Goal: Find specific page/section: Find specific page/section

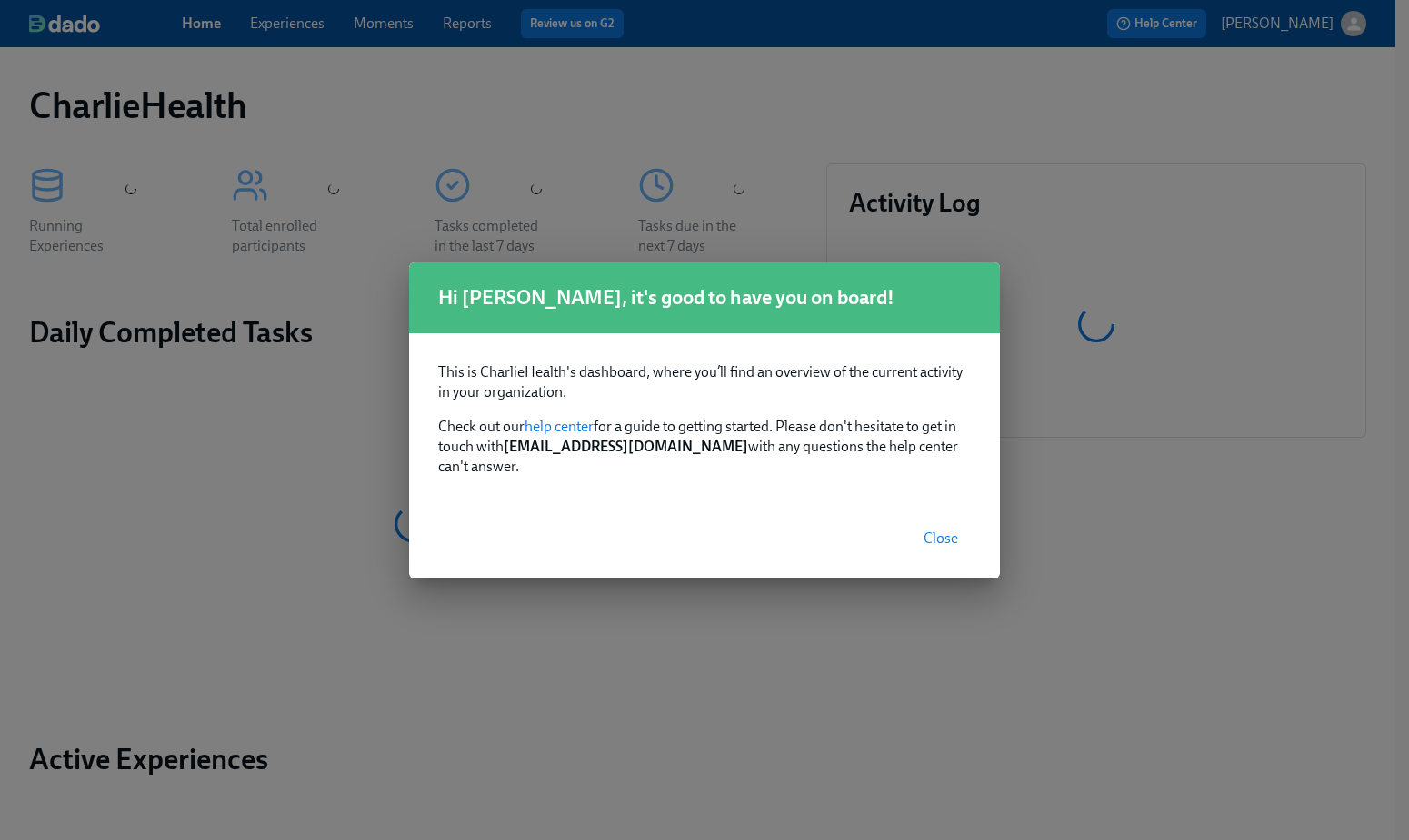
click at [951, 530] on span "Close" at bounding box center [941, 538] width 35 height 18
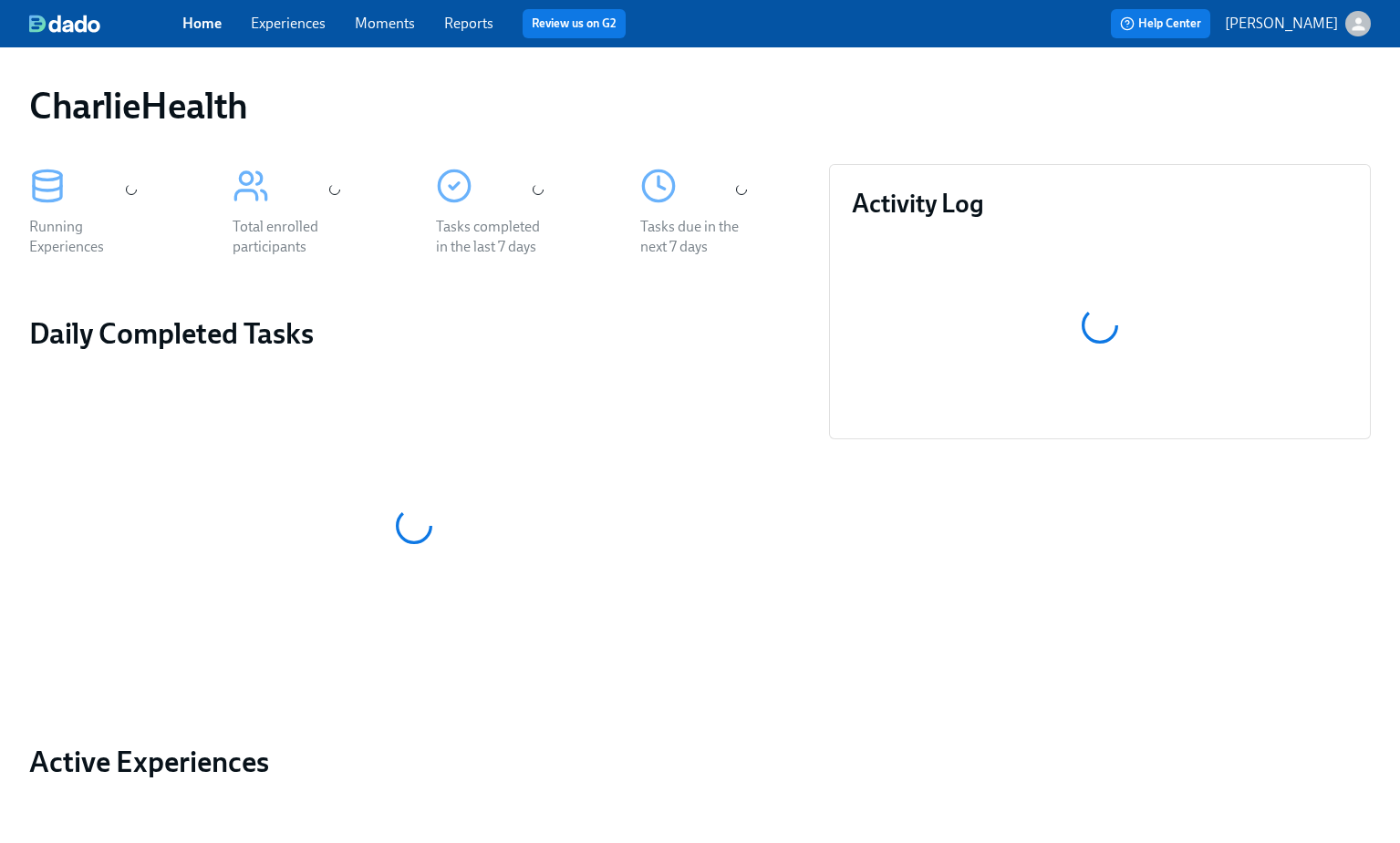
click at [275, 22] on link "Experiences" at bounding box center [287, 23] width 75 height 17
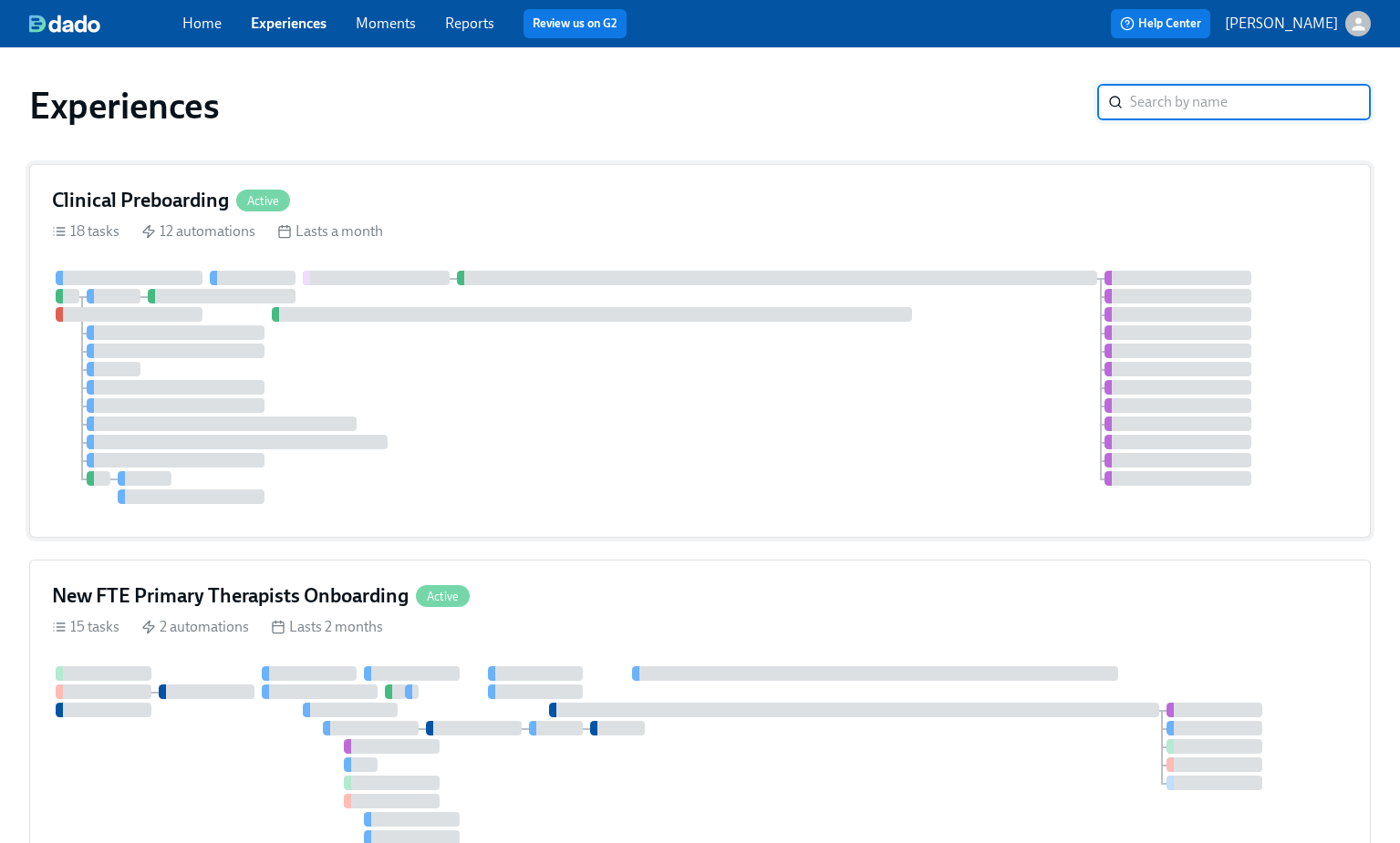
click at [595, 230] on div "18 tasks 12 automations Lasts a month" at bounding box center [700, 231] width 1296 height 20
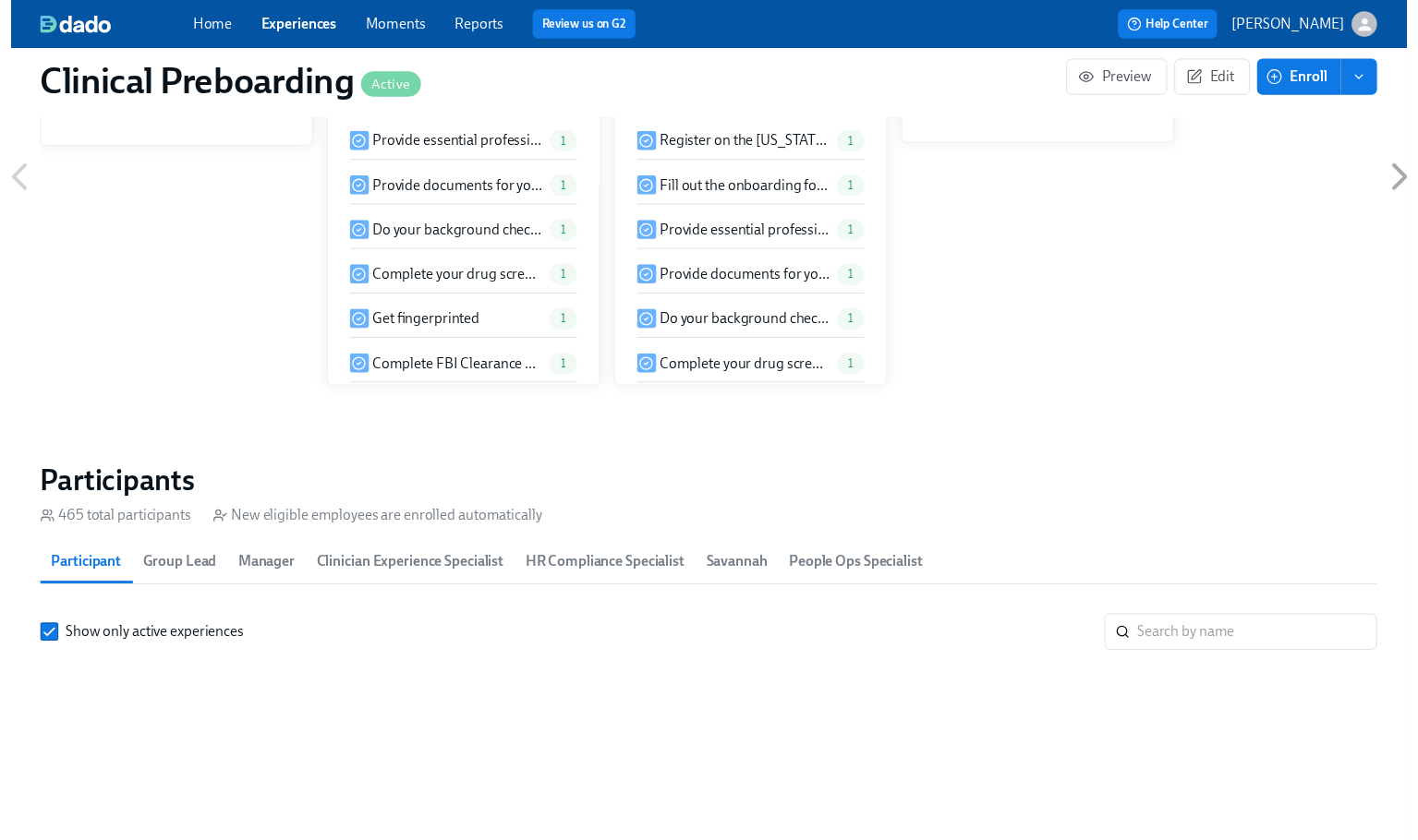
scroll to position [1752, 0]
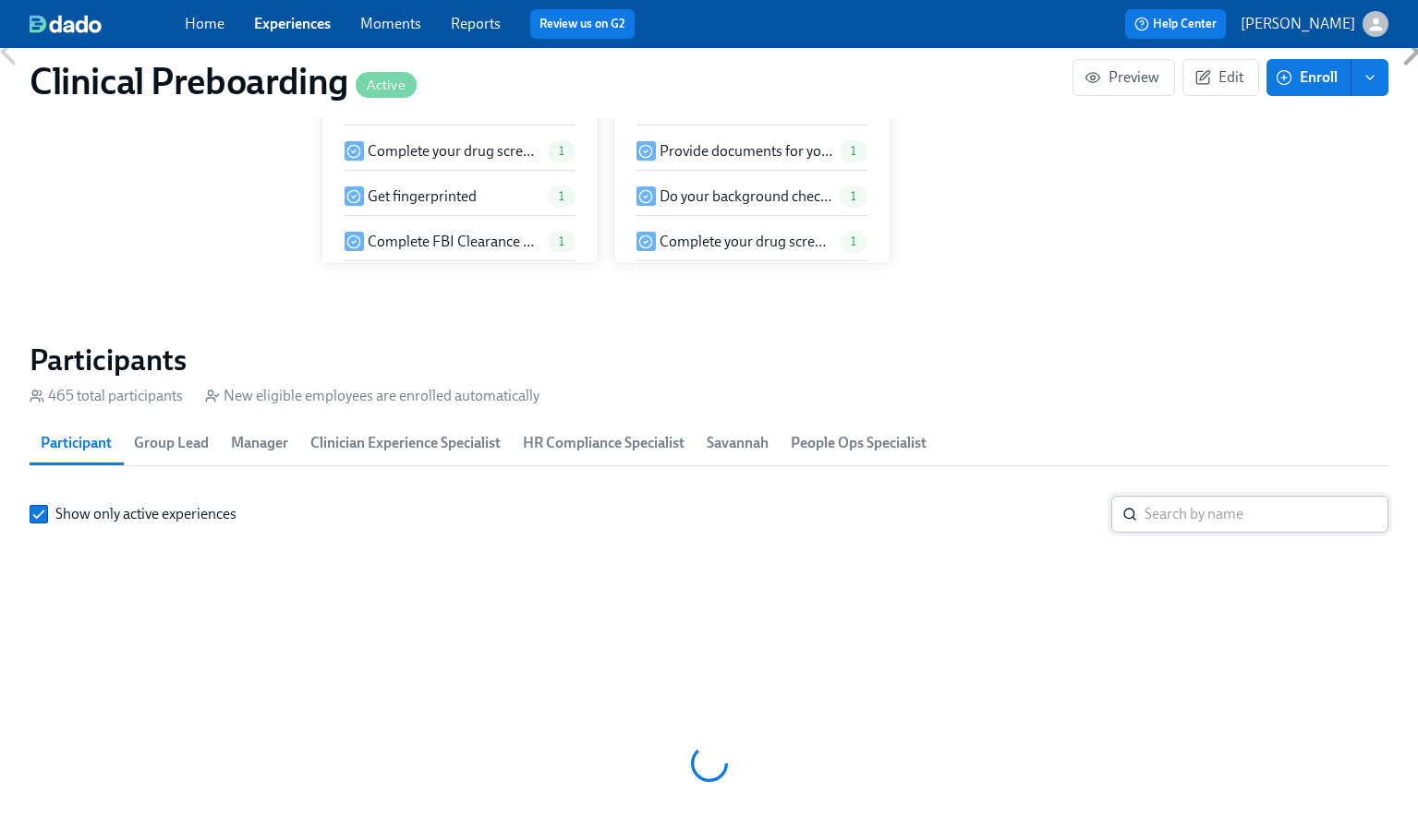
click at [1160, 505] on input "search" at bounding box center [1266, 515] width 244 height 37
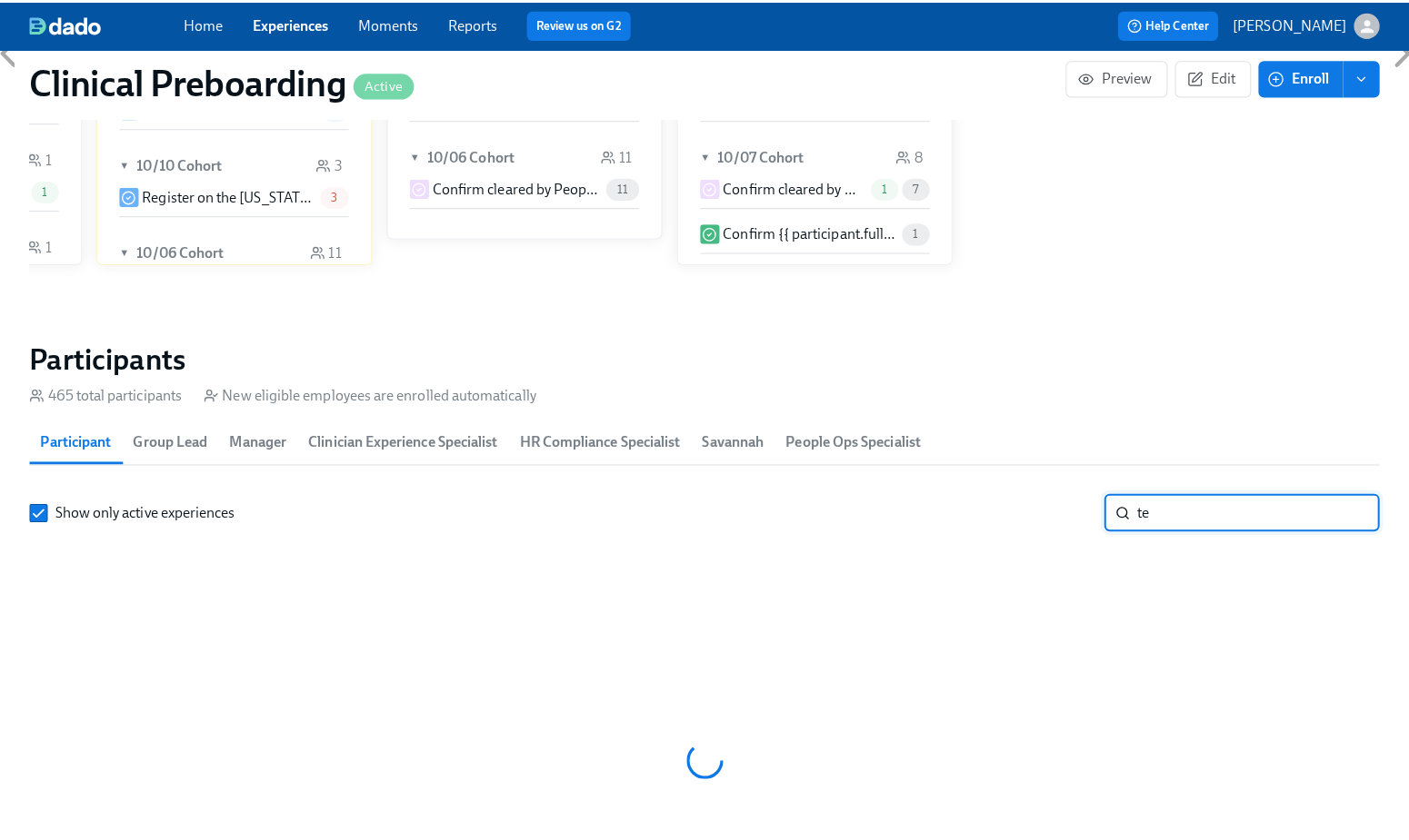
scroll to position [0, 20959]
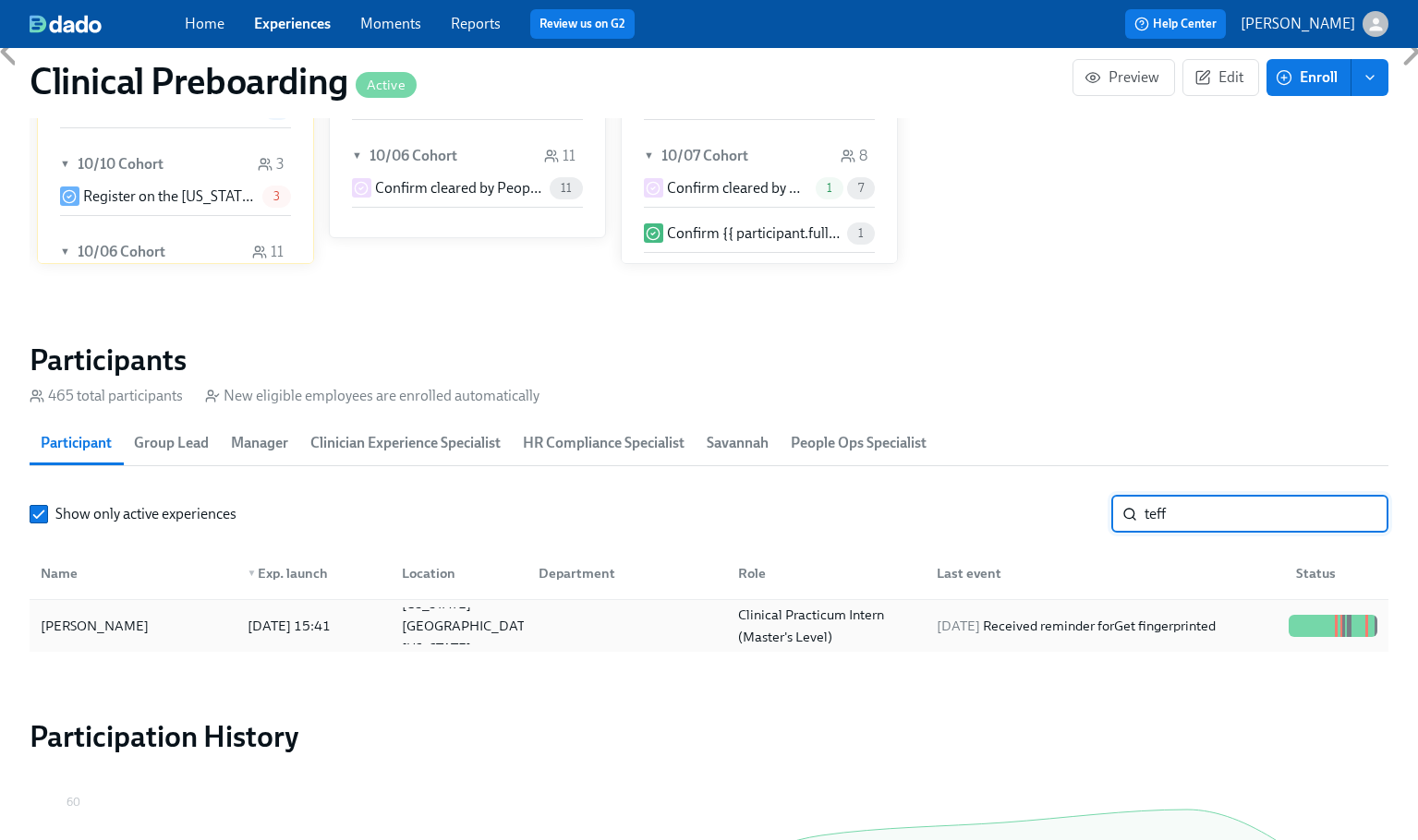
type input "teff"
click at [115, 611] on div "Teffaney Daniel" at bounding box center [133, 626] width 199 height 37
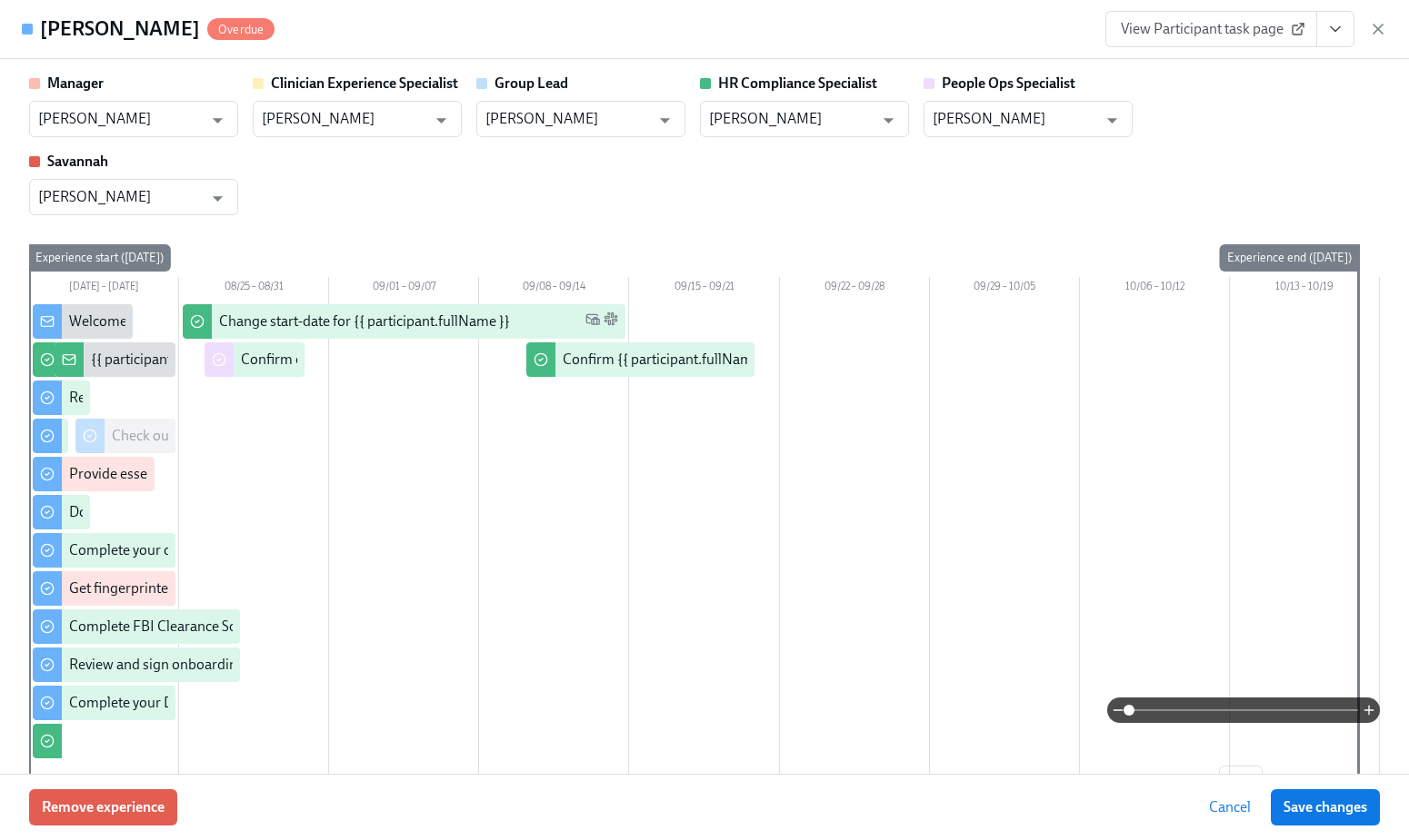
click at [1343, 37] on icon "View task page" at bounding box center [1335, 29] width 18 height 18
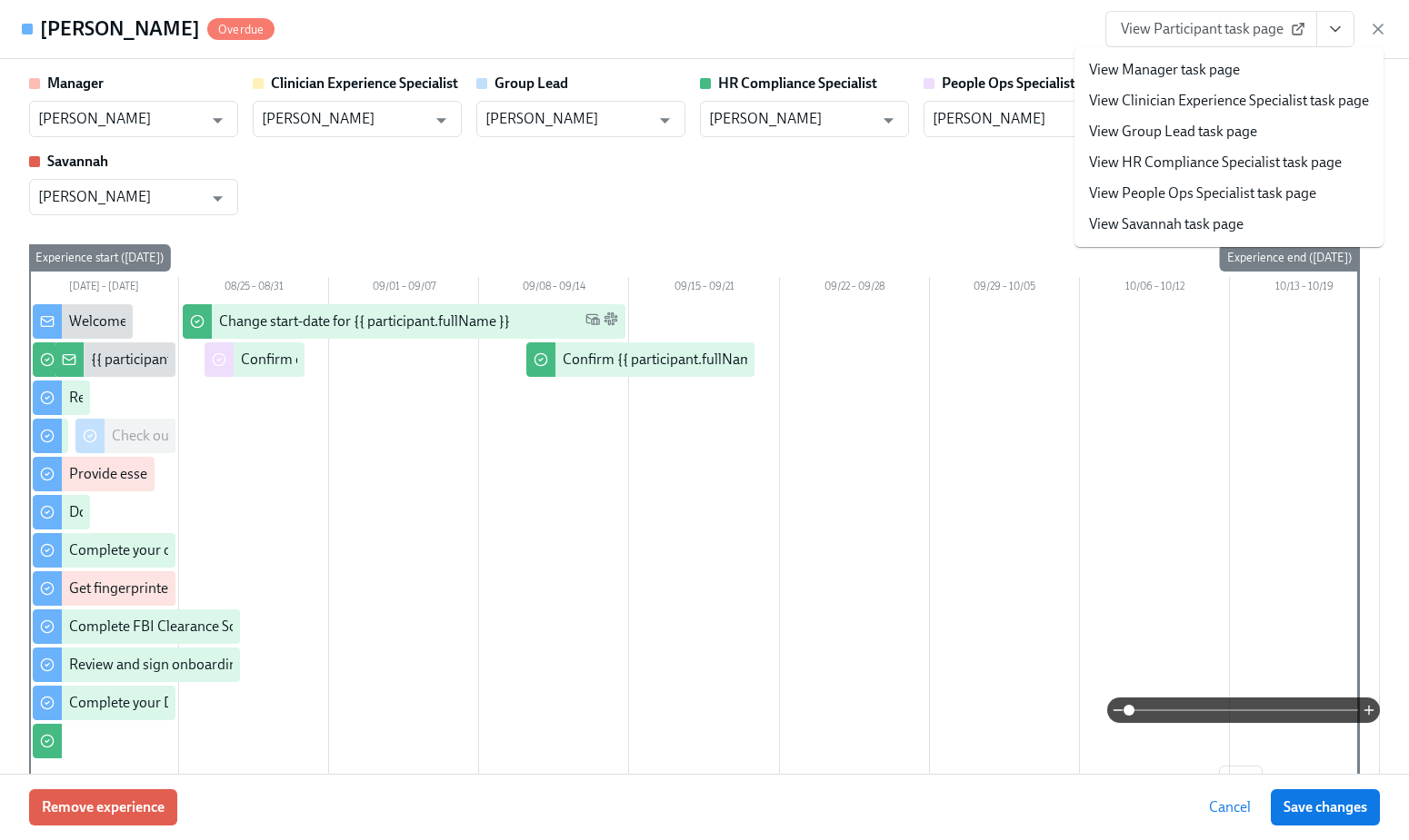
click at [1210, 28] on span "View Participant task page" at bounding box center [1211, 29] width 181 height 18
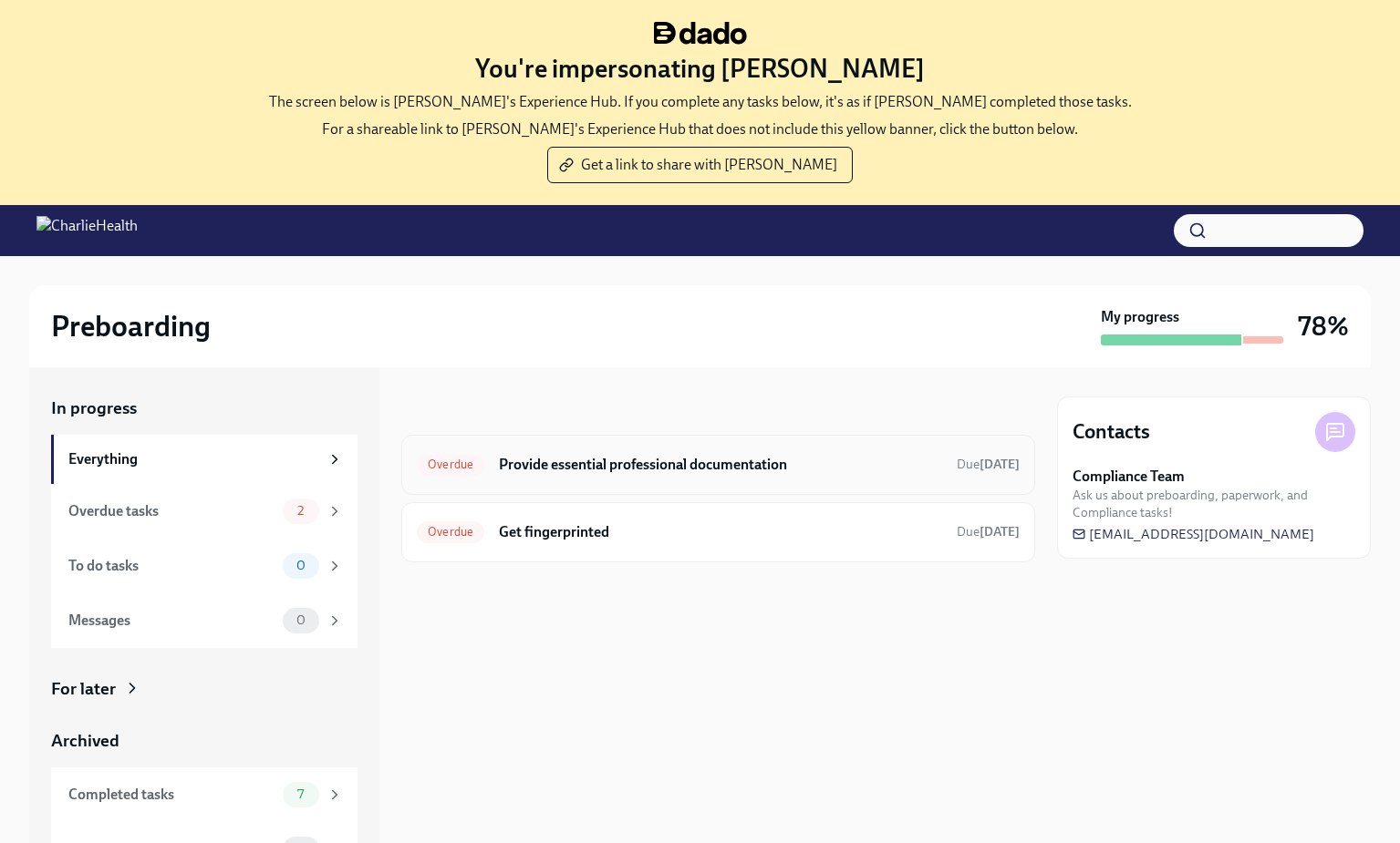
click at [606, 468] on h6 "Provide essential professional documentation" at bounding box center [720, 465] width 443 height 20
